Goal: Information Seeking & Learning: Learn about a topic

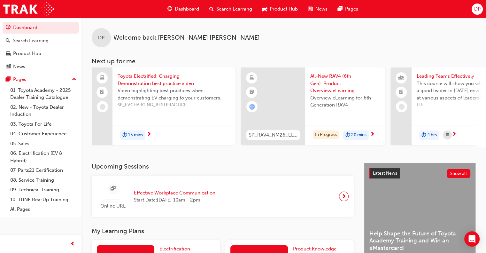
click at [231, 6] on span "Search Learning" at bounding box center [234, 8] width 36 height 7
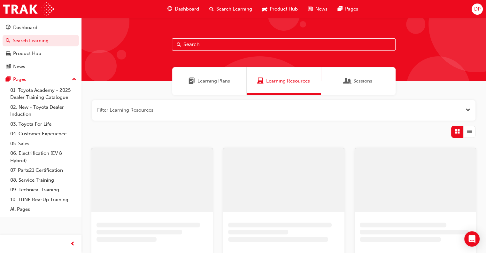
click at [210, 48] on input "text" at bounding box center [284, 44] width 224 height 12
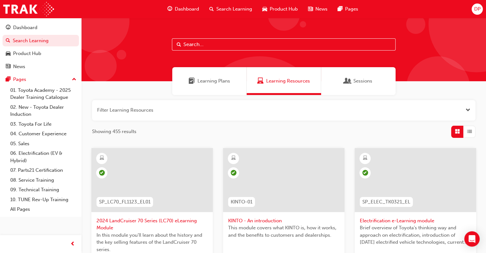
paste input "289150"
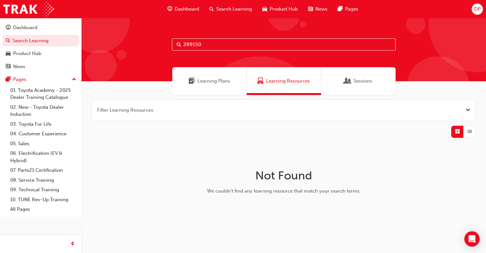
drag, startPoint x: 211, startPoint y: 45, endPoint x: 114, endPoint y: 44, distance: 97.1
click at [114, 44] on div "289150" at bounding box center [283, 49] width 404 height 63
paste input "SPK9103"
type input "SPK9103"
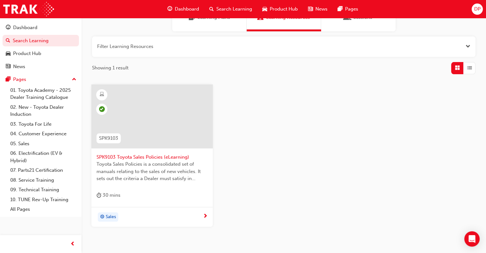
scroll to position [64, 0]
click at [154, 110] on div at bounding box center [151, 116] width 121 height 64
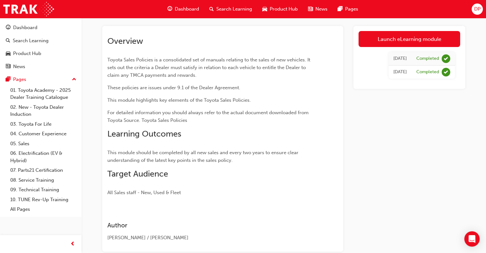
scroll to position [32, 0]
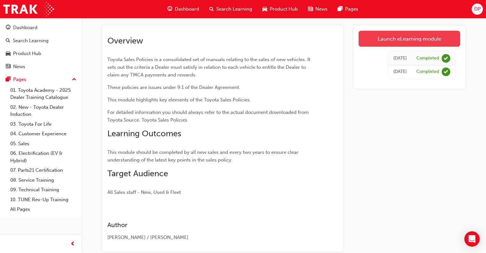
click at [429, 35] on link "Launch eLearning module" at bounding box center [409, 39] width 102 height 16
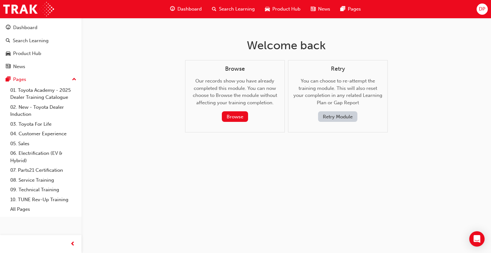
click at [340, 115] on button "Retry Module" at bounding box center [337, 116] width 39 height 11
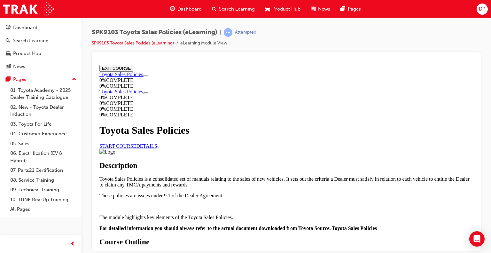
scroll to position [64, 0]
click at [136, 143] on link "START COURSE" at bounding box center [117, 145] width 37 height 5
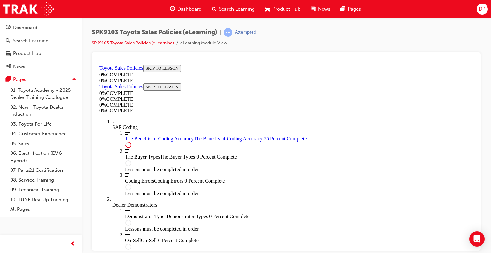
scroll to position [377, 0]
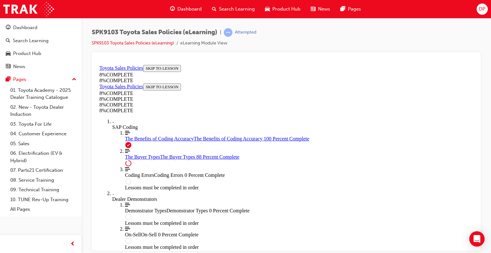
scroll to position [2299, 0]
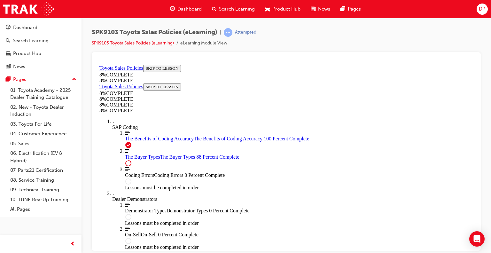
scroll to position [2363, 0]
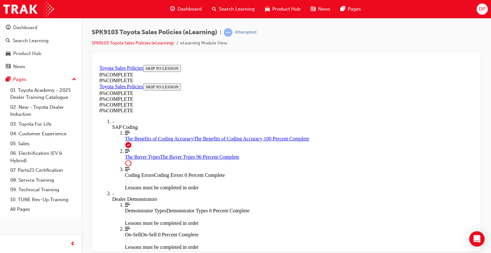
scroll to position [2630, 0]
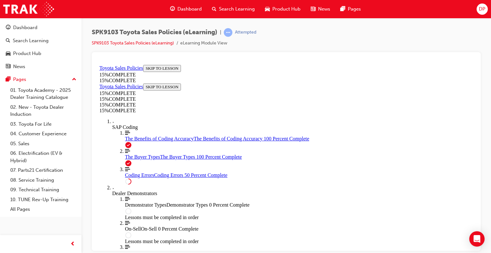
scroll to position [278, 0]
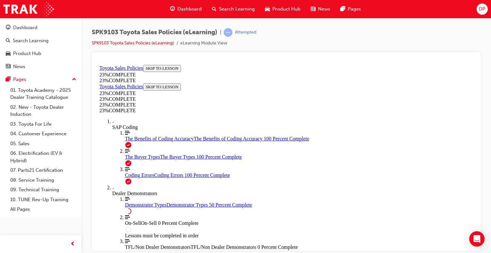
scroll to position [278, 0]
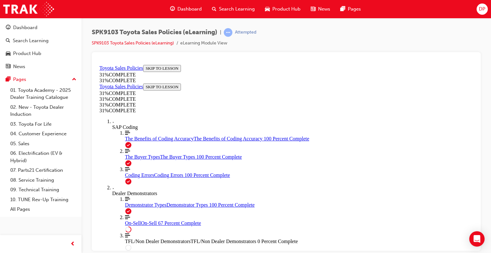
scroll to position [434, 0]
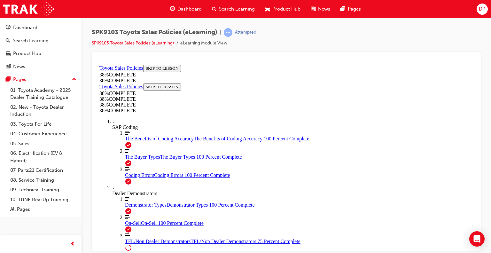
scroll to position [278, 0]
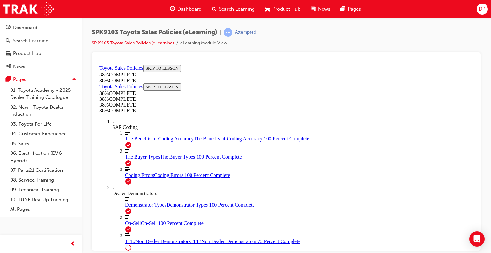
scroll to position [343, 0]
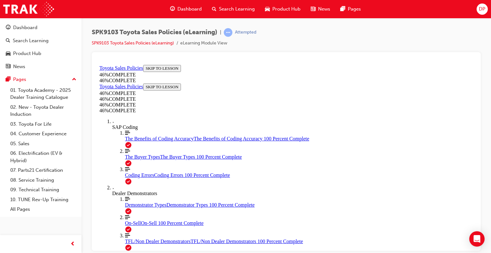
scroll to position [529, 0]
